Goal: Task Accomplishment & Management: Manage account settings

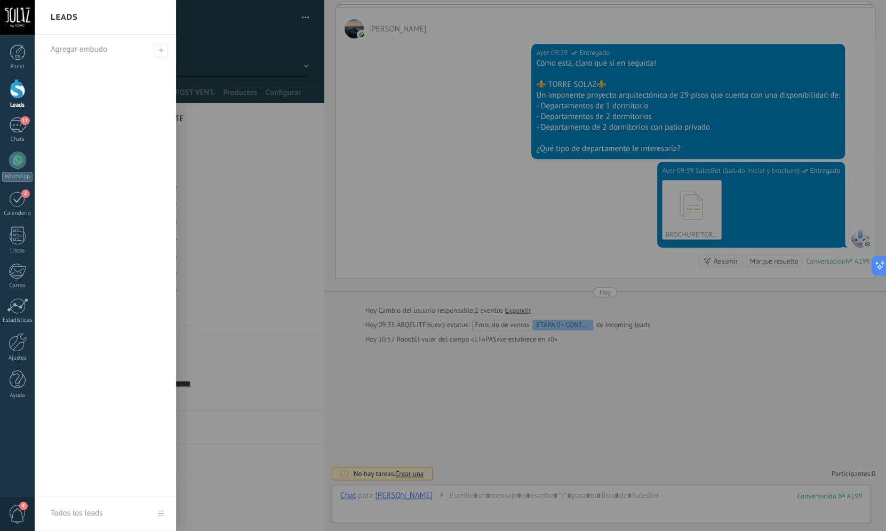
scroll to position [151, 0]
click at [18, 95] on div at bounding box center [18, 89] width 16 height 20
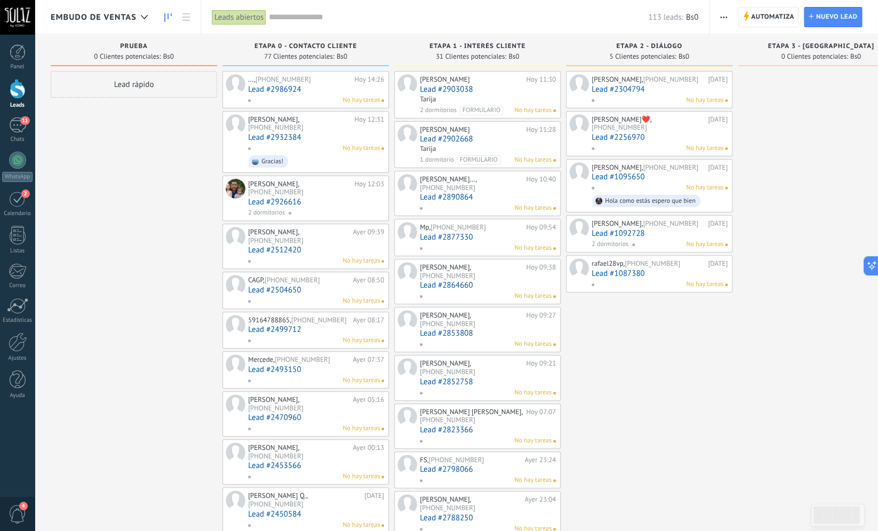
click at [269, 123] on div "Mauricio Santander, +591 70843908" at bounding box center [299, 123] width 103 height 17
click at [272, 122] on div "Mauricio Santander, +591 70843908" at bounding box center [299, 123] width 103 height 17
click at [291, 137] on link "Lead #2932384" at bounding box center [316, 137] width 136 height 9
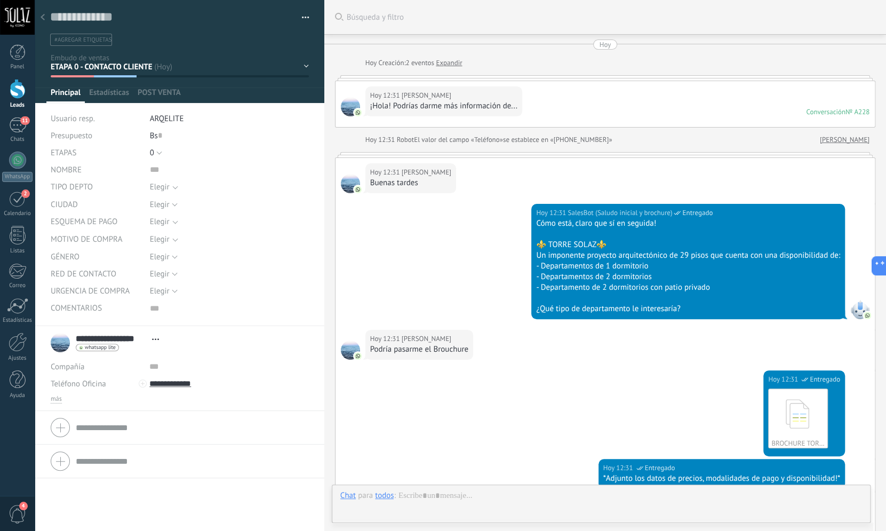
type textarea "***"
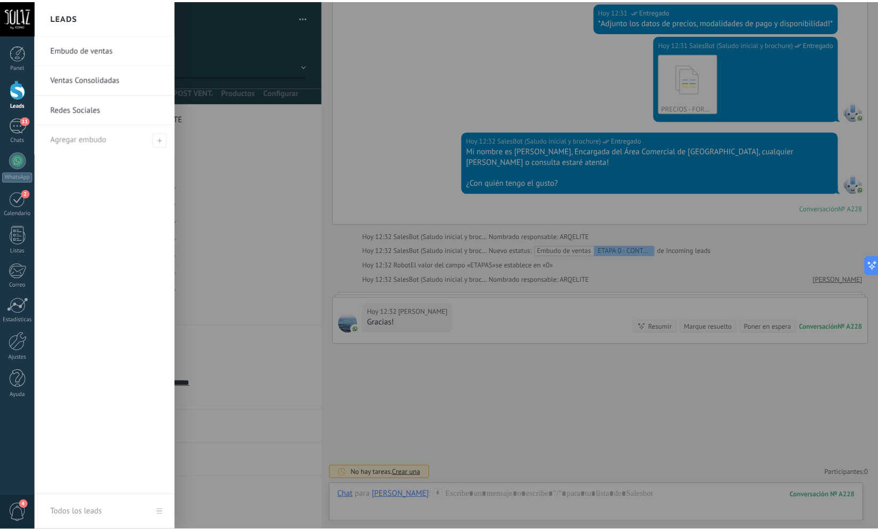
scroll to position [456, 0]
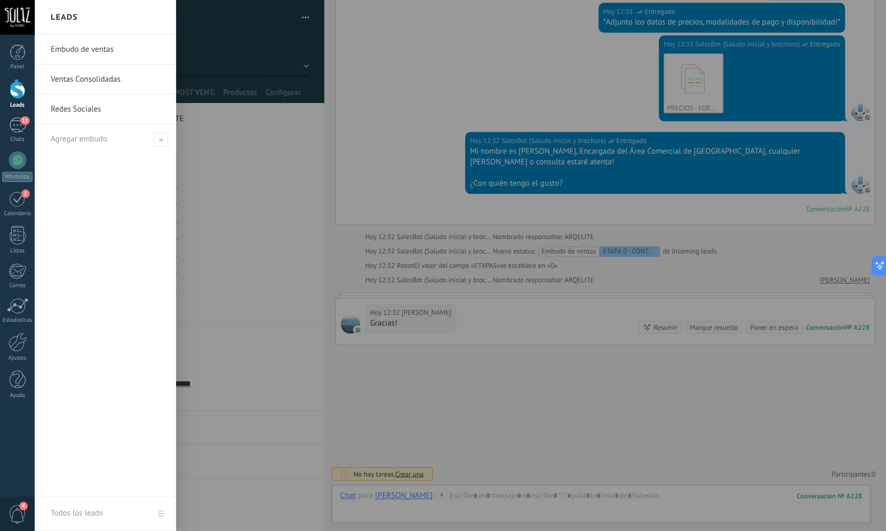
click at [11, 88] on div at bounding box center [18, 89] width 16 height 20
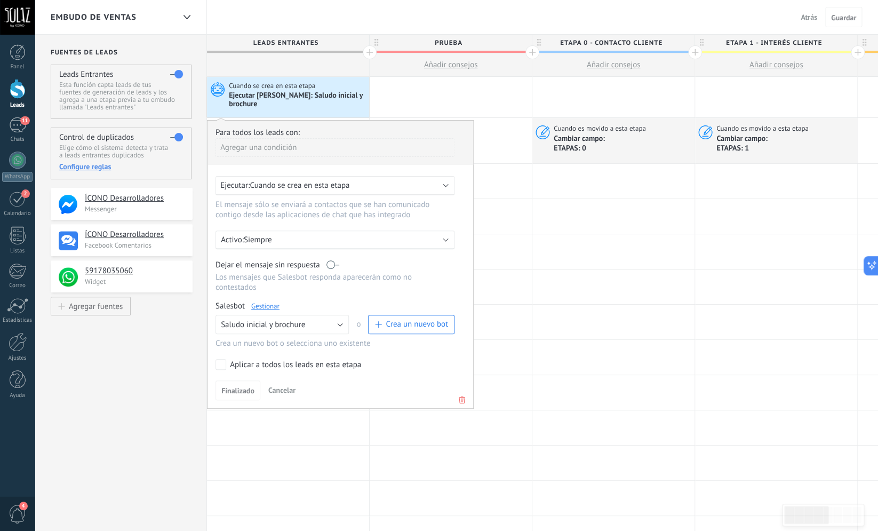
click at [263, 310] on link "Gestionar" at bounding box center [265, 305] width 28 height 9
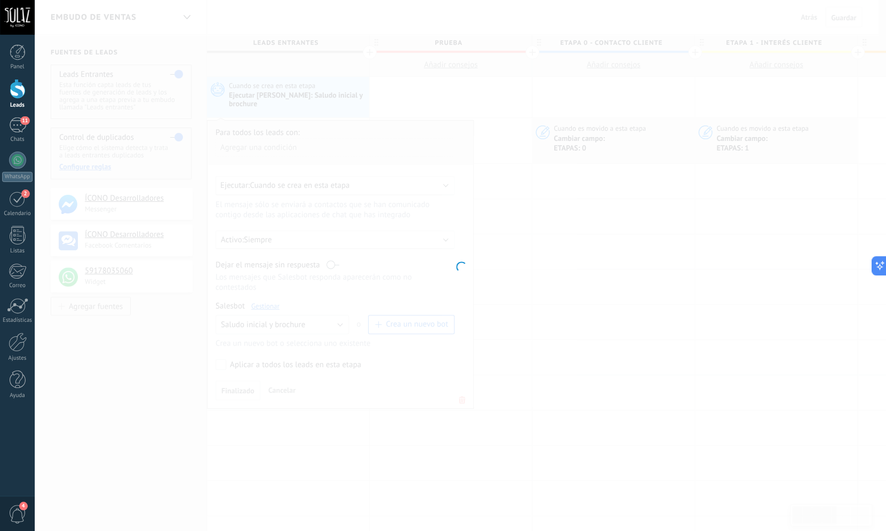
type input "**********"
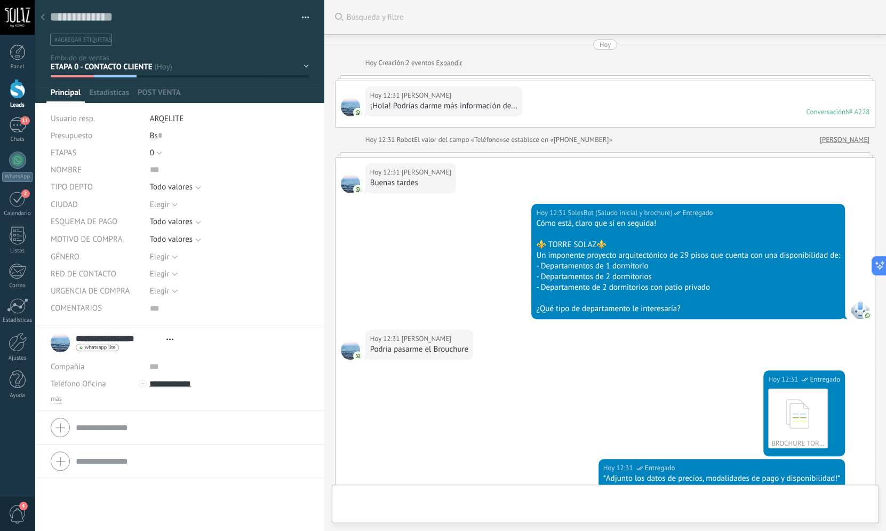
scroll to position [456, 0]
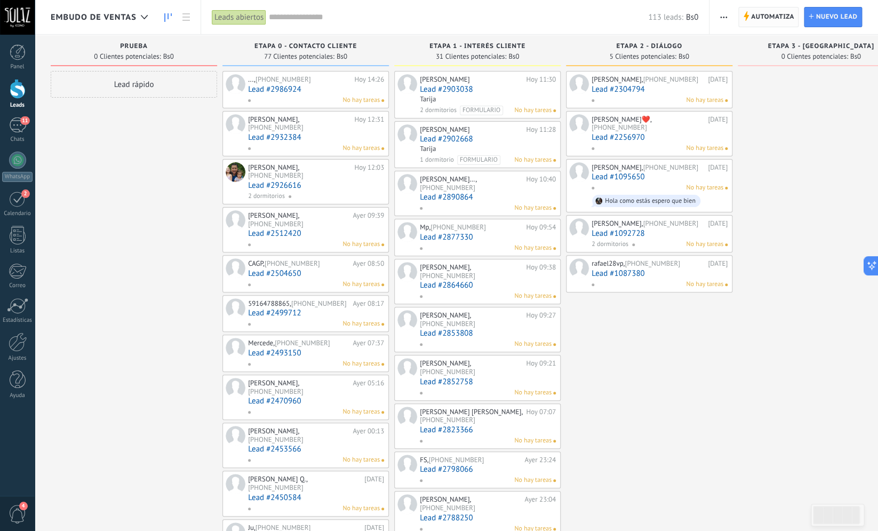
click at [784, 14] on span "Automatiza" at bounding box center [772, 16] width 43 height 19
